Goal: Find specific page/section: Find specific page/section

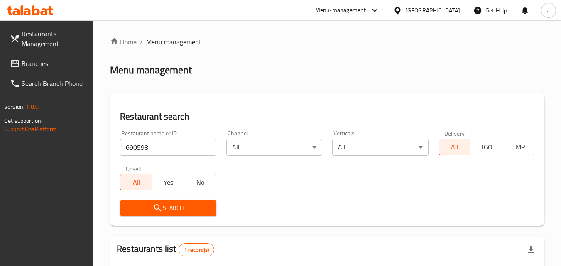
scroll to position [104, 0]
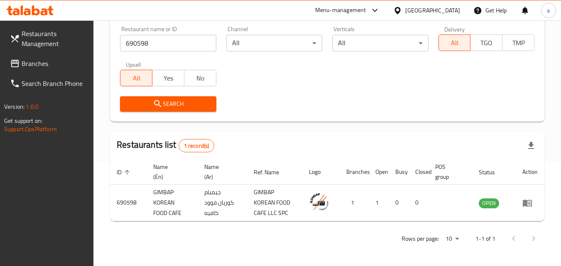
click at [438, 12] on div "[GEOGRAPHIC_DATA]" at bounding box center [433, 10] width 55 height 9
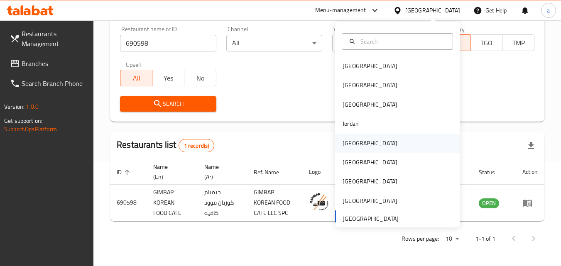
click at [344, 142] on div "[GEOGRAPHIC_DATA]" at bounding box center [370, 143] width 55 height 9
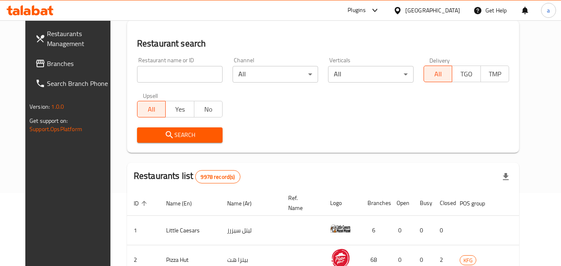
scroll to position [104, 0]
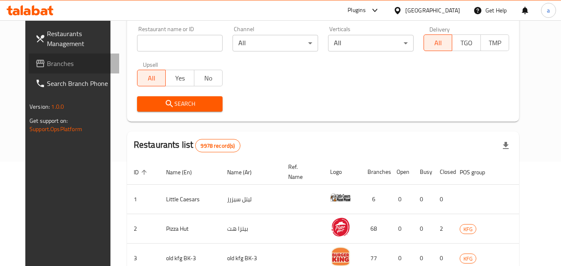
click at [47, 60] on span "Branches" at bounding box center [80, 64] width 66 height 10
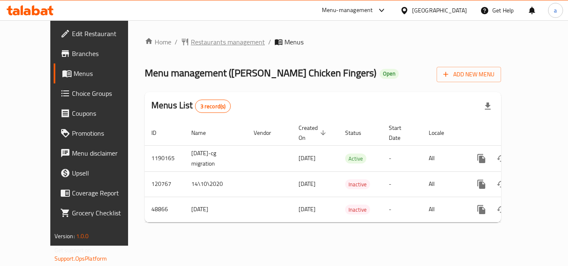
click at [213, 42] on span "Restaurants management" at bounding box center [228, 42] width 74 height 10
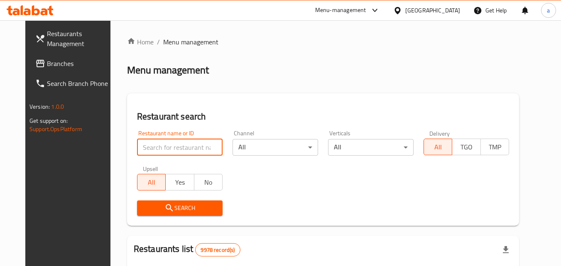
click at [182, 151] on input "search" at bounding box center [180, 147] width 86 height 17
paste input "24578"
type input "24578"
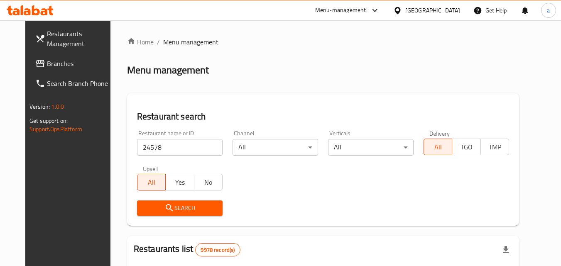
click at [173, 208] on span "Search" at bounding box center [180, 208] width 72 height 10
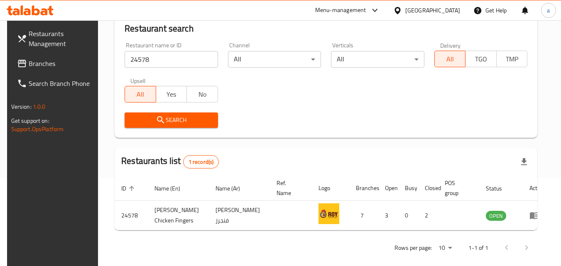
scroll to position [97, 0]
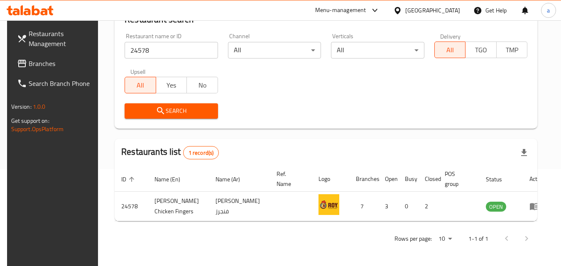
click at [401, 8] on icon at bounding box center [398, 10] width 6 height 7
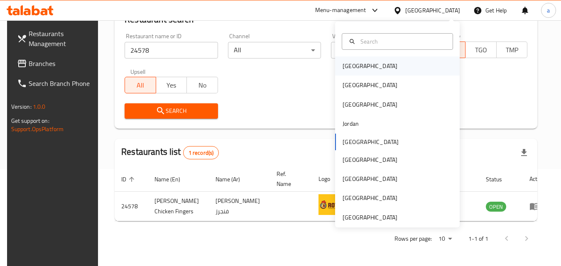
click at [354, 69] on div "Bahrain" at bounding box center [370, 66] width 55 height 9
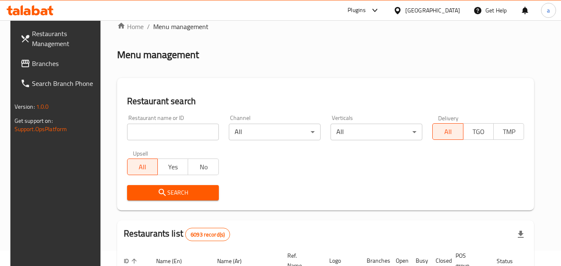
scroll to position [14, 0]
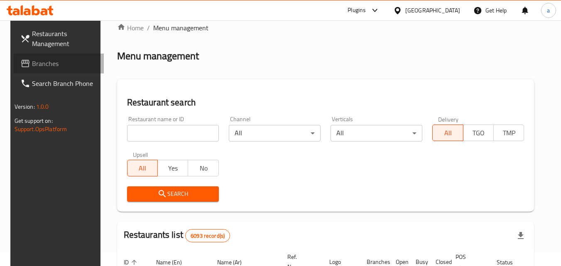
click at [39, 62] on span "Branches" at bounding box center [65, 64] width 66 height 10
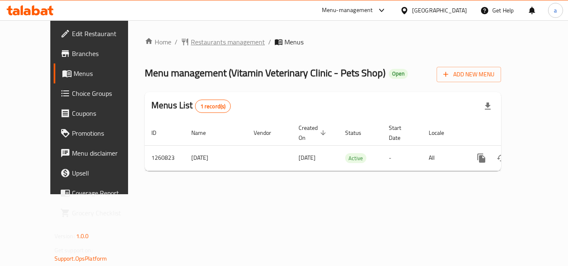
click at [218, 42] on span "Restaurants management" at bounding box center [228, 42] width 74 height 10
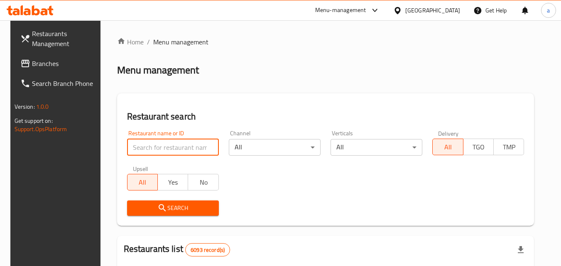
click at [194, 145] on input "search" at bounding box center [173, 147] width 92 height 17
paste input "684813"
type input "684813"
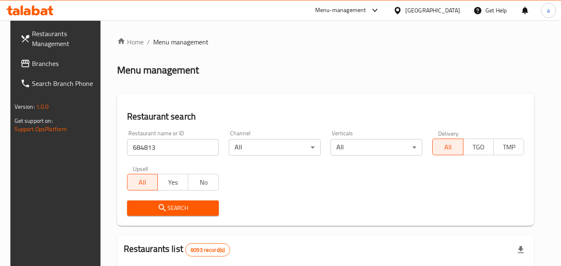
click at [180, 206] on span "Search" at bounding box center [173, 208] width 79 height 10
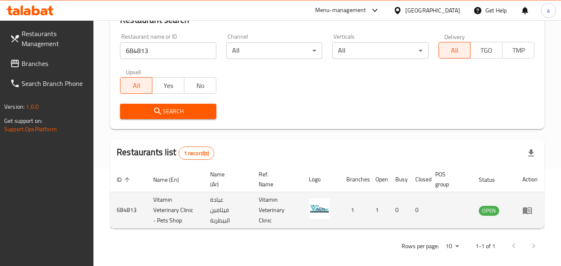
scroll to position [104, 0]
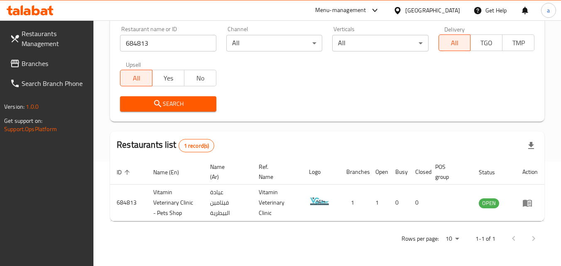
click at [444, 11] on div "[GEOGRAPHIC_DATA]" at bounding box center [433, 10] width 55 height 9
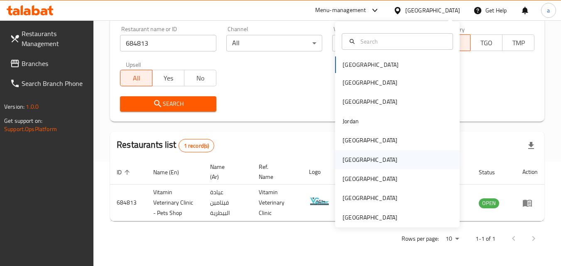
click at [350, 160] on div "[GEOGRAPHIC_DATA]" at bounding box center [370, 159] width 55 height 9
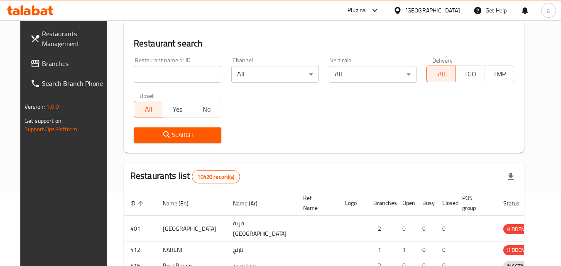
scroll to position [104, 0]
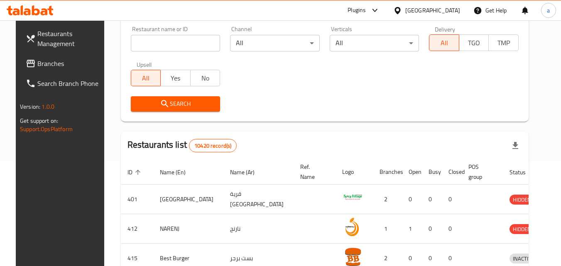
click at [38, 59] on span "Branches" at bounding box center [70, 64] width 66 height 10
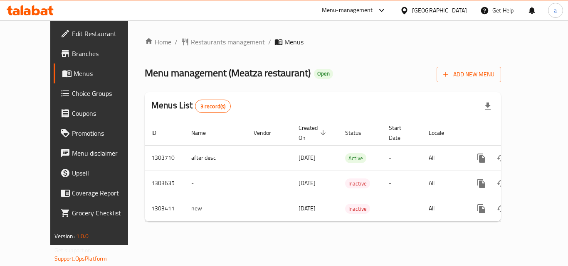
click at [201, 41] on span "Restaurants management" at bounding box center [228, 42] width 74 height 10
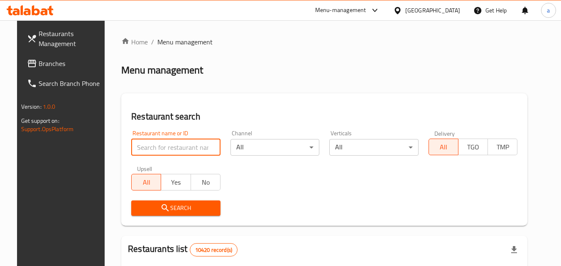
click at [184, 151] on input "search" at bounding box center [175, 147] width 89 height 17
paste input "702652"
type input "702652"
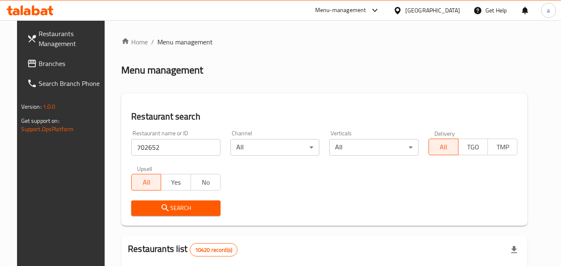
click at [185, 202] on button "Search" at bounding box center [175, 208] width 89 height 15
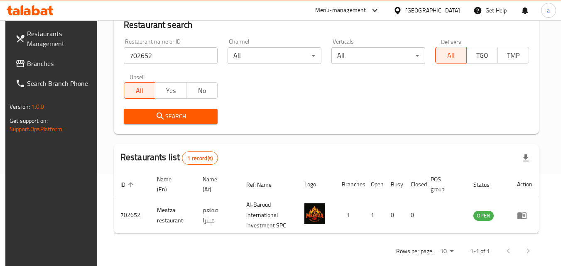
scroll to position [104, 0]
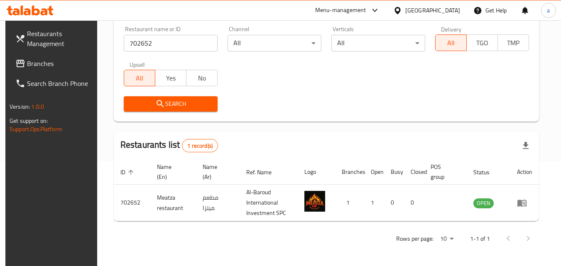
click at [27, 60] on span "Branches" at bounding box center [60, 64] width 66 height 10
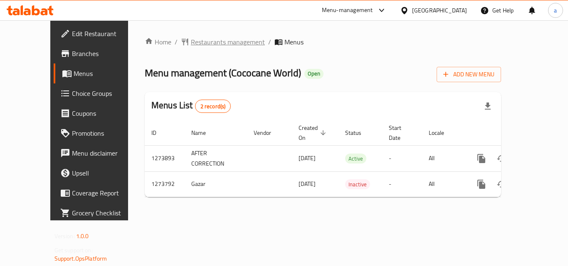
click at [207, 38] on span "Restaurants management" at bounding box center [228, 42] width 74 height 10
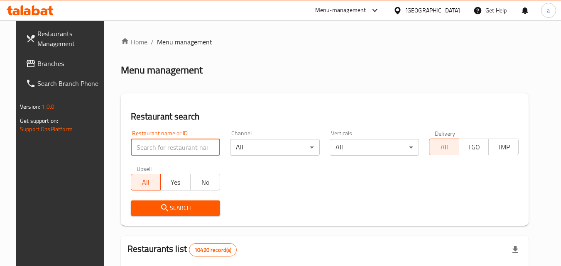
click at [186, 147] on input "search" at bounding box center [176, 147] width 90 height 17
paste input "690978"
type input "690978"
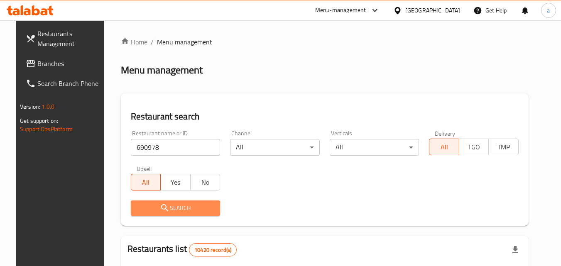
click at [182, 204] on span "Search" at bounding box center [176, 208] width 76 height 10
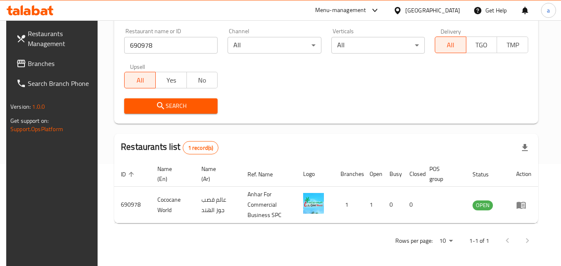
scroll to position [104, 0]
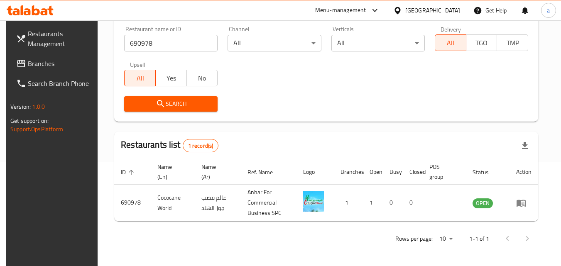
click at [28, 69] on span "Branches" at bounding box center [61, 64] width 66 height 10
